Goal: Navigation & Orientation: Find specific page/section

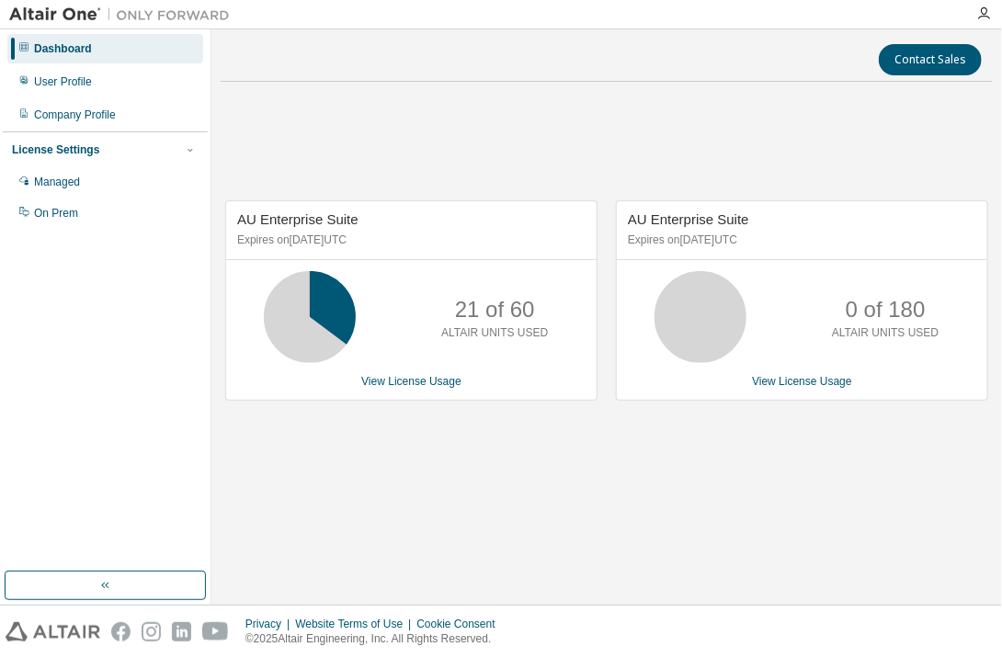
click at [557, 119] on div "AU Enterprise Suite Expires on [DATE] UTC 21 of 60 ALTAIR UNITS USED View Licen…" at bounding box center [607, 309] width 772 height 427
